Goal: Task Accomplishment & Management: Manage account settings

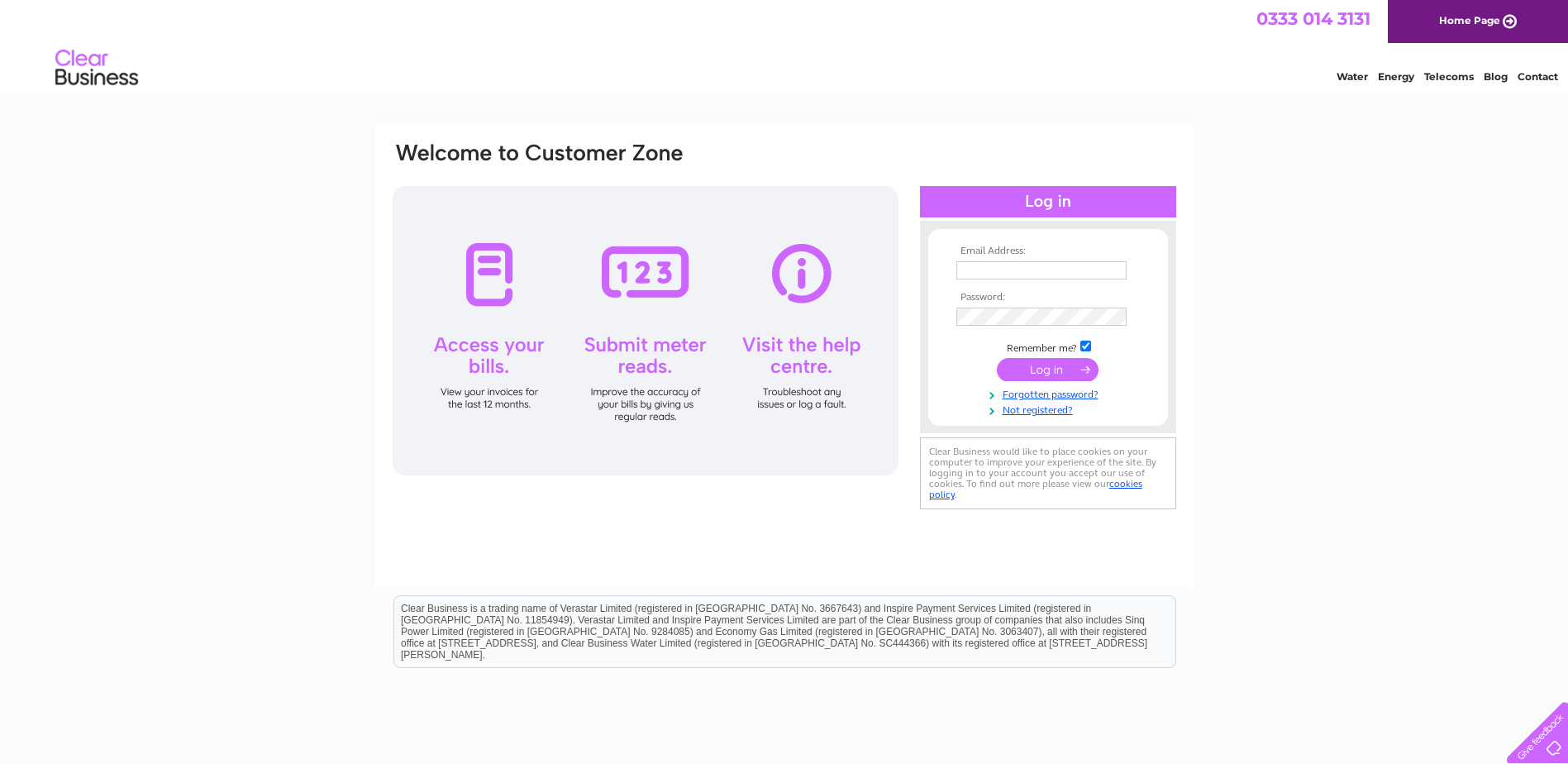
type input "[EMAIL_ADDRESS][DOMAIN_NAME]"
click at [1036, 364] on input "submit" at bounding box center [1048, 370] width 102 height 23
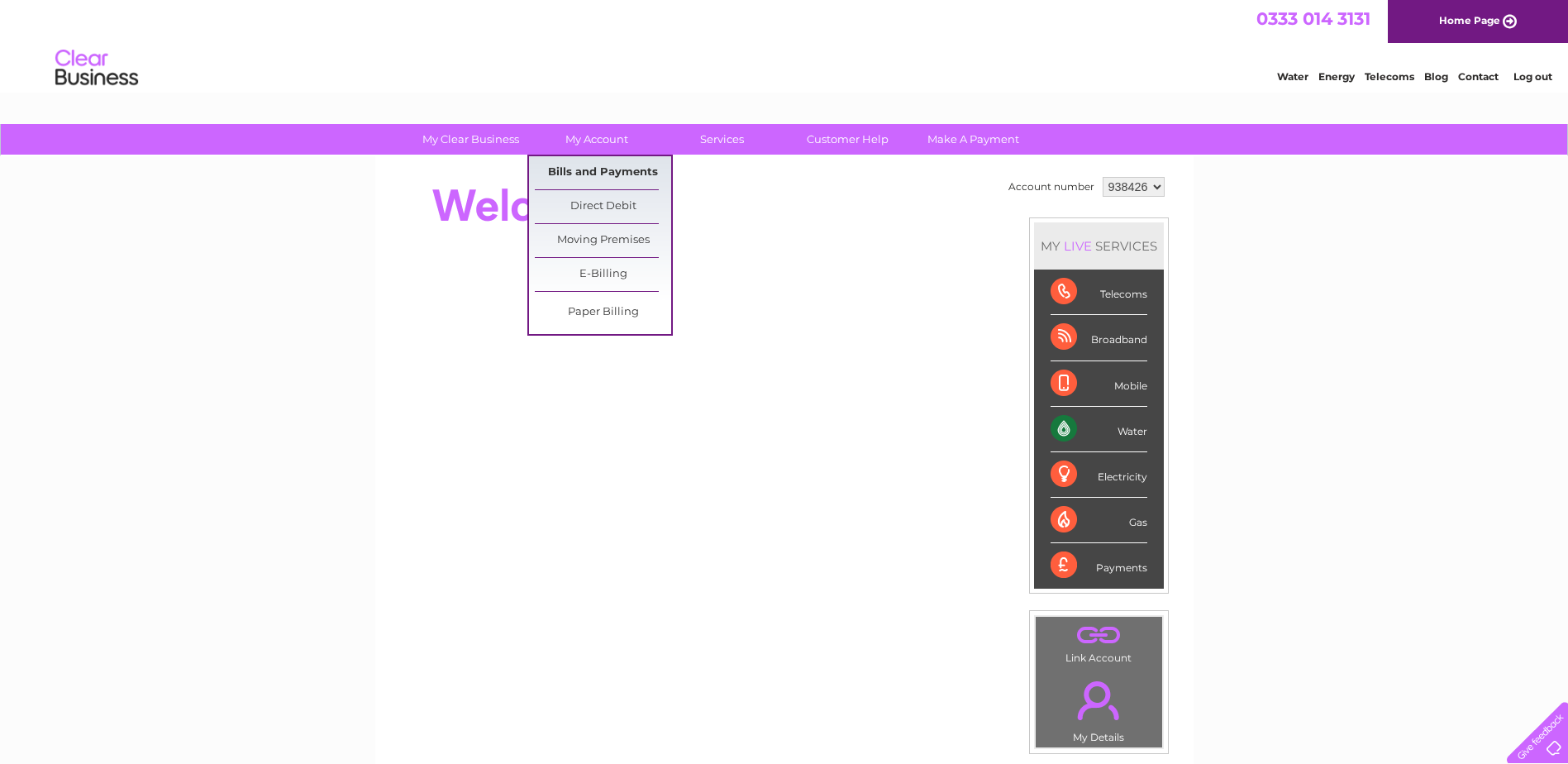
click at [599, 165] on link "Bills and Payments" at bounding box center [603, 173] width 136 height 33
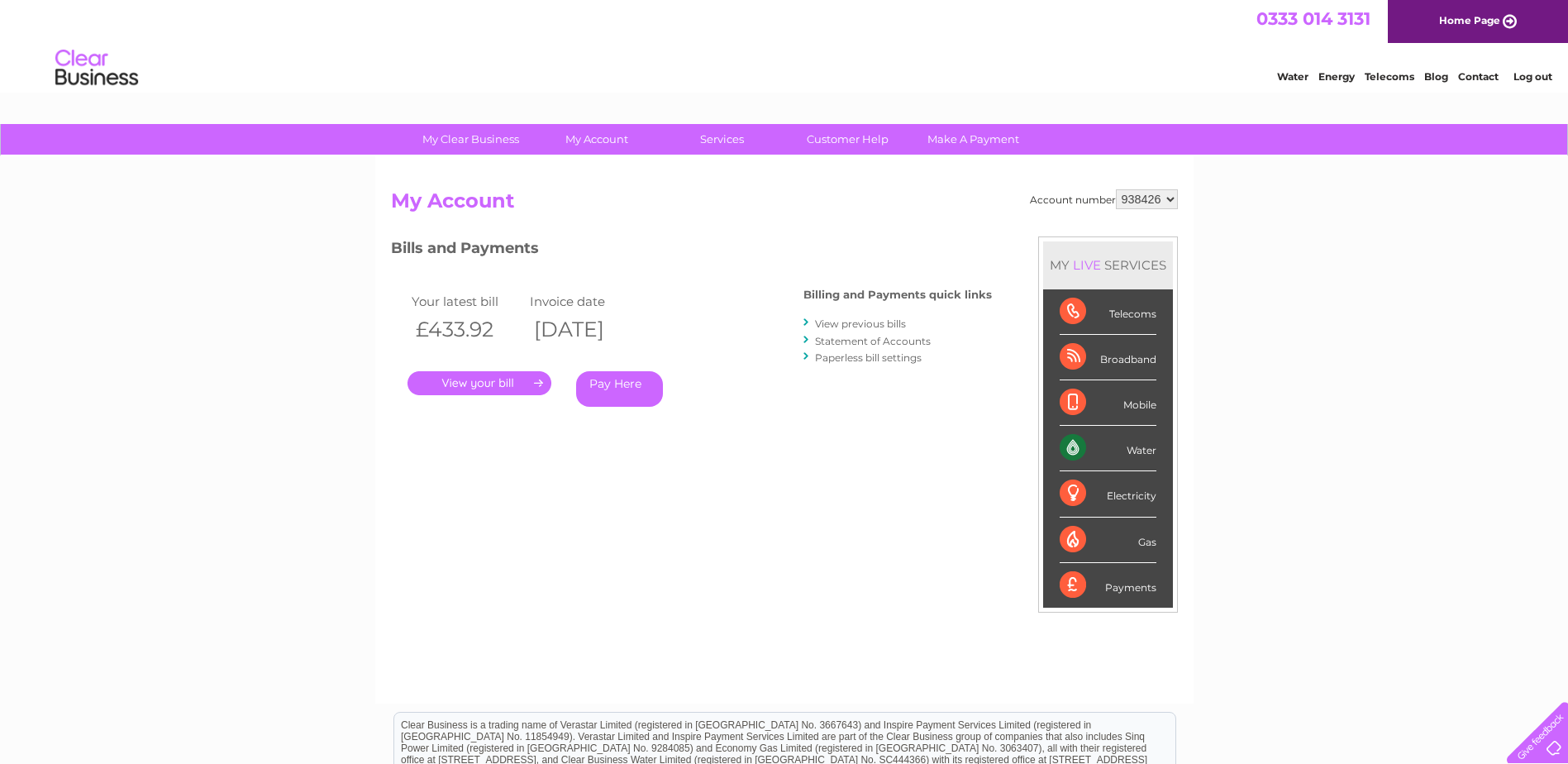
click at [486, 379] on link "." at bounding box center [480, 382] width 144 height 24
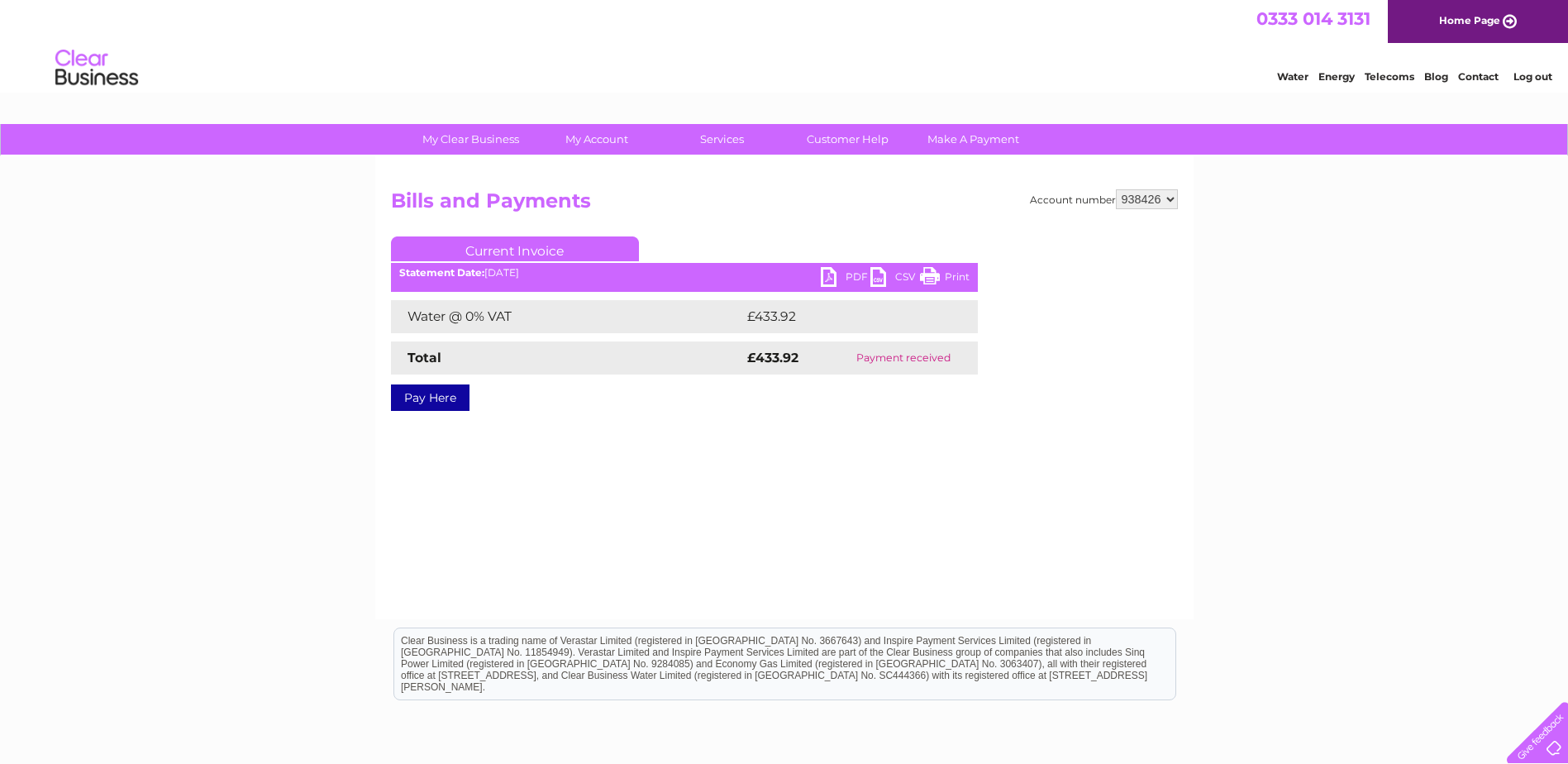
click at [838, 274] on link "PDF" at bounding box center [845, 279] width 50 height 24
click at [1544, 80] on link "Log out" at bounding box center [1533, 76] width 39 height 13
